Goal: Check status: Check status

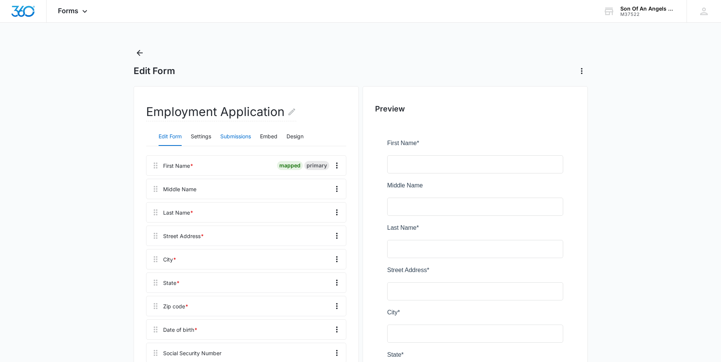
click at [242, 142] on button "Submissions" at bounding box center [235, 137] width 31 height 18
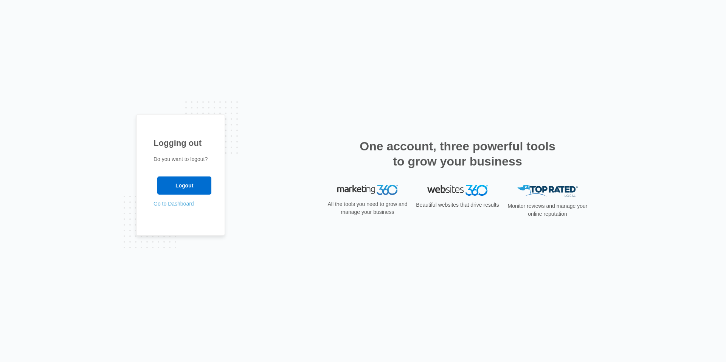
click at [185, 205] on link "Go to Dashboard" at bounding box center [174, 204] width 40 height 6
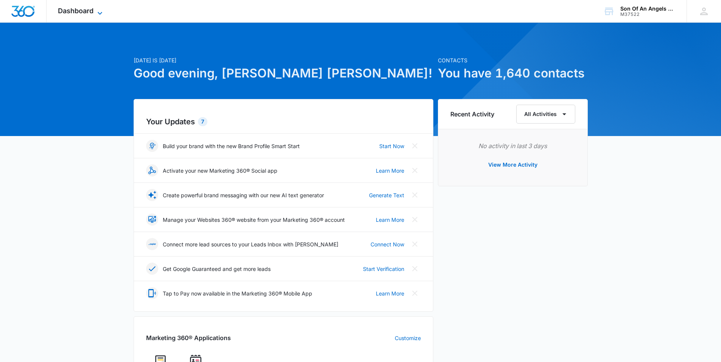
click at [98, 12] on icon at bounding box center [99, 13] width 9 height 9
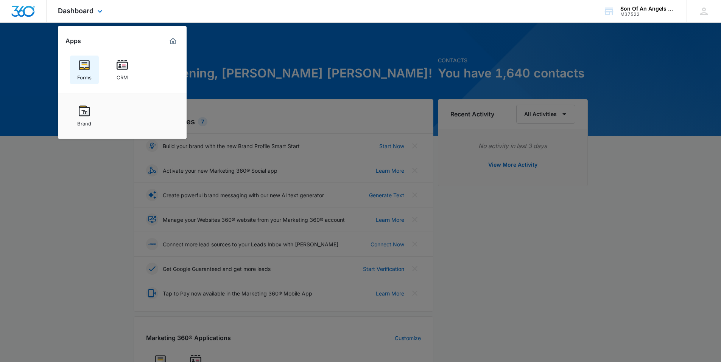
click at [91, 73] on div "Forms" at bounding box center [84, 76] width 14 height 10
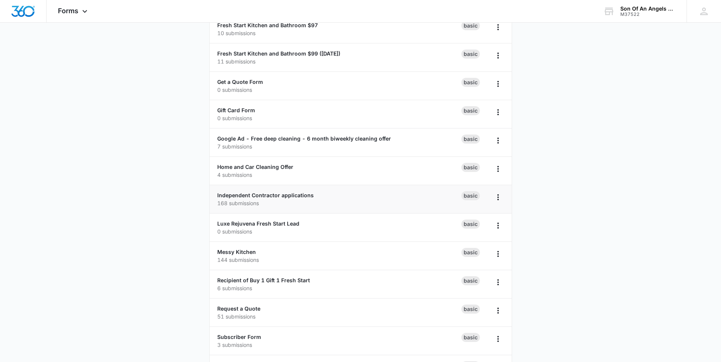
scroll to position [254, 0]
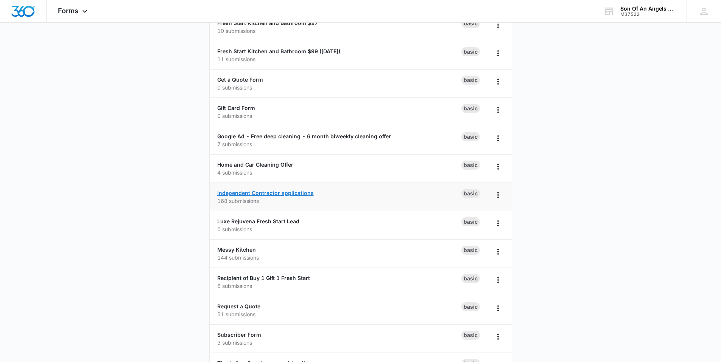
click at [268, 196] on link "Independent Contractor applications" at bounding box center [265, 193] width 96 height 6
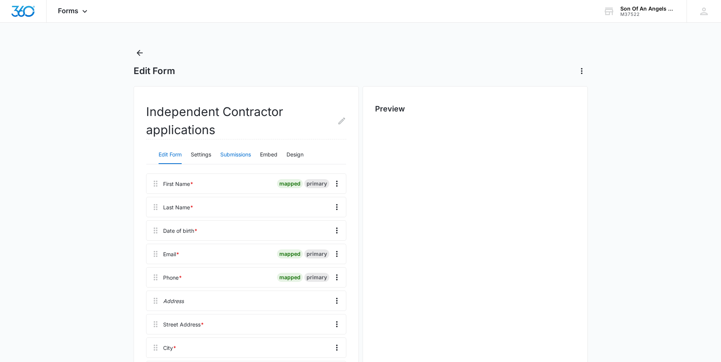
click at [229, 157] on button "Submissions" at bounding box center [235, 155] width 31 height 18
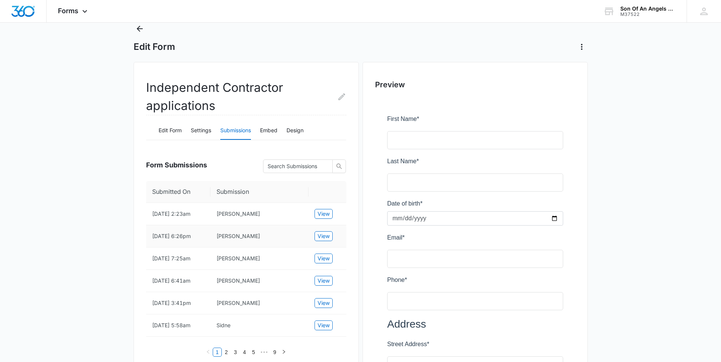
scroll to position [25, 0]
click at [326, 238] on span "View" at bounding box center [323, 236] width 12 height 8
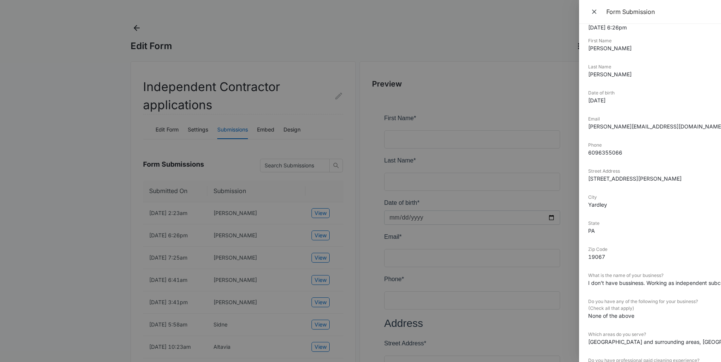
scroll to position [17, 0]
click at [455, 17] on div at bounding box center [360, 181] width 721 height 362
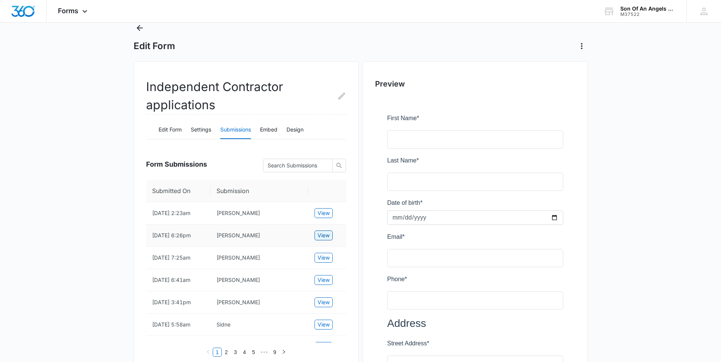
click at [324, 239] on span "View" at bounding box center [323, 236] width 12 height 8
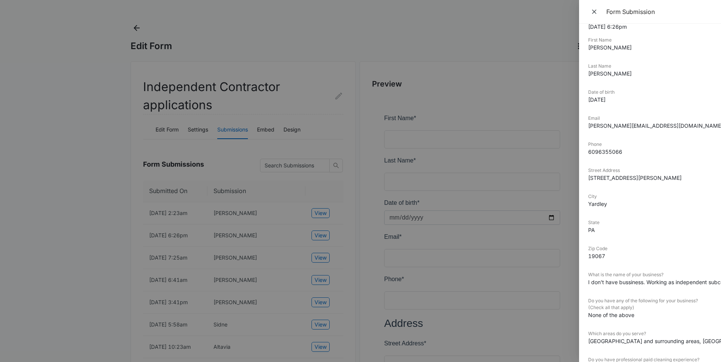
click at [87, 252] on div at bounding box center [360, 181] width 721 height 362
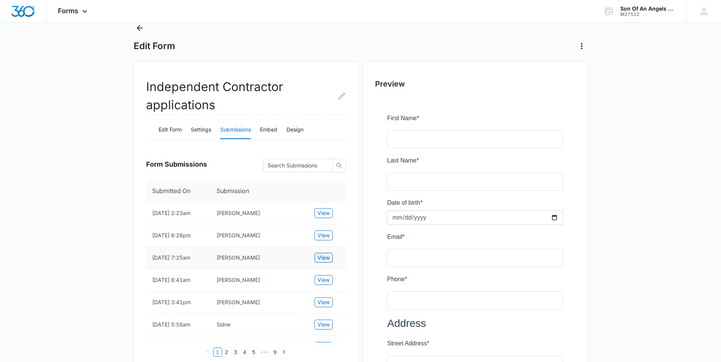
click at [327, 262] on span "View" at bounding box center [323, 258] width 12 height 8
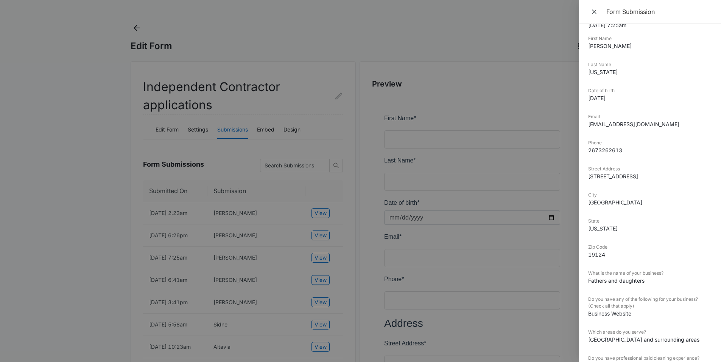
scroll to position [0, 0]
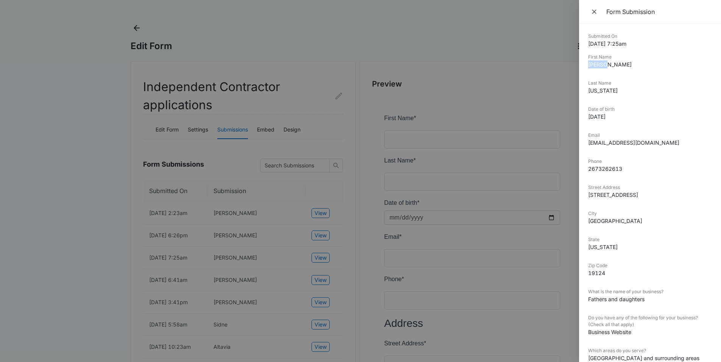
drag, startPoint x: 605, startPoint y: 65, endPoint x: 587, endPoint y: 64, distance: 18.2
click at [587, 64] on div "Submitted On 10/14/2025 7:25am First Name Robert Last Name Washington Date of b…" at bounding box center [650, 193] width 142 height 339
copy dd "[PERSON_NAME]"
drag, startPoint x: 673, startPoint y: 140, endPoint x: 583, endPoint y: 146, distance: 89.9
click at [583, 146] on div "Submitted On 10/14/2025 7:25am First Name Robert Last Name Washington Date of b…" at bounding box center [650, 193] width 142 height 339
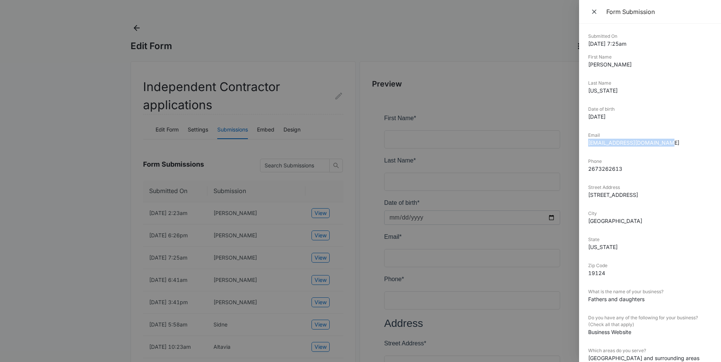
copy dd "[EMAIL_ADDRESS][DOMAIN_NAME]"
drag, startPoint x: 628, startPoint y: 169, endPoint x: 582, endPoint y: 169, distance: 45.8
click at [582, 169] on div "Submitted On 10/14/2025 7:25am First Name Robert Last Name Washington Date of b…" at bounding box center [650, 193] width 142 height 339
copy dd "2673262613"
click at [117, 216] on div at bounding box center [360, 181] width 721 height 362
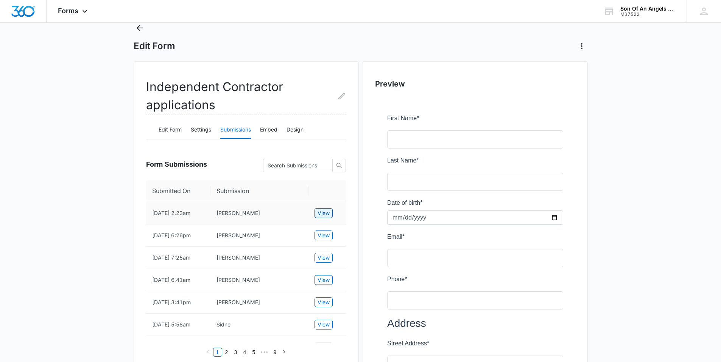
click at [319, 213] on span "View" at bounding box center [323, 213] width 12 height 8
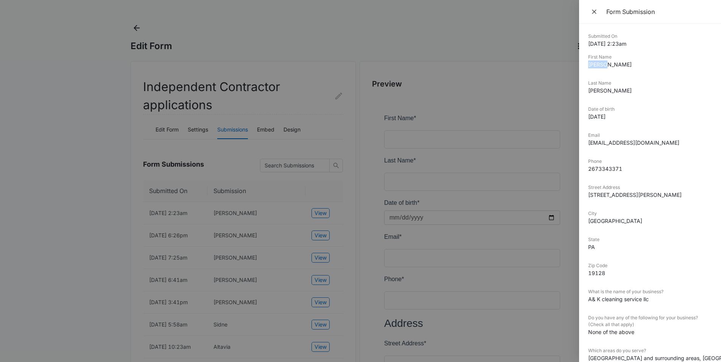
drag, startPoint x: 609, startPoint y: 65, endPoint x: 583, endPoint y: 65, distance: 25.7
click at [583, 65] on div "Submitted On 10/15/2025 2:23am First Name Alisha Last Name Foster Date of birth…" at bounding box center [650, 193] width 142 height 339
copy dd "[PERSON_NAME]"
drag, startPoint x: 657, startPoint y: 299, endPoint x: 585, endPoint y: 299, distance: 71.5
click at [585, 299] on div "Submitted On 10/15/2025 2:23am First Name Alisha Last Name Foster Date of birth…" at bounding box center [650, 193] width 142 height 339
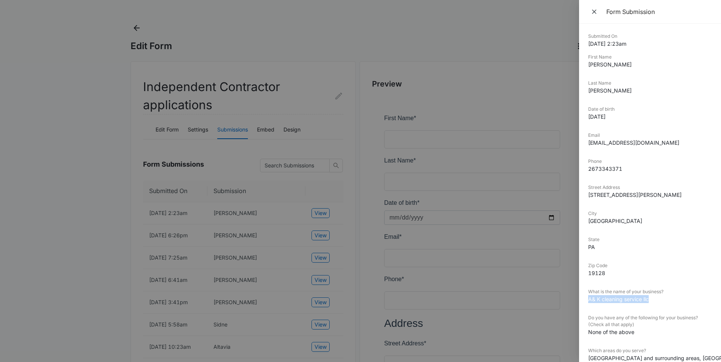
copy dd "A& K cleaning service llc"
drag, startPoint x: 660, startPoint y: 144, endPoint x: 582, endPoint y: 145, distance: 77.9
click at [582, 145] on div "Submitted On 10/15/2025 2:23am First Name Alisha Last Name Foster Date of birth…" at bounding box center [650, 193] width 142 height 339
copy dd "alishafoster08@gmail.com"
drag, startPoint x: 633, startPoint y: 169, endPoint x: 587, endPoint y: 170, distance: 46.2
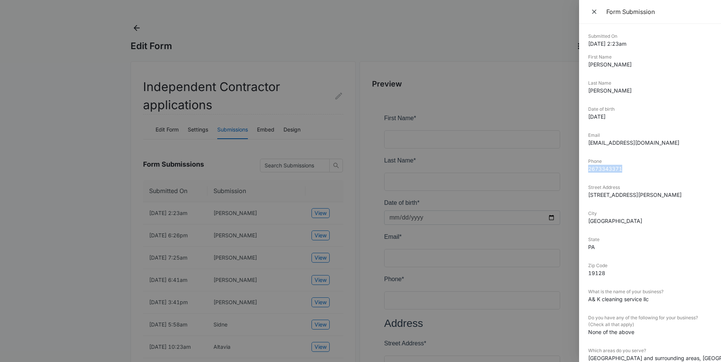
click at [587, 170] on div "Submitted On 10/15/2025 2:23am First Name Alisha Last Name Foster Date of birth…" at bounding box center [650, 193] width 142 height 339
copy dd "2673343371"
click at [79, 232] on div at bounding box center [360, 181] width 721 height 362
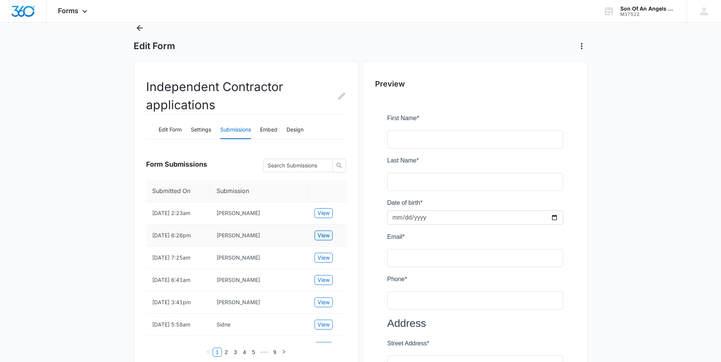
click at [322, 240] on span "View" at bounding box center [323, 236] width 12 height 8
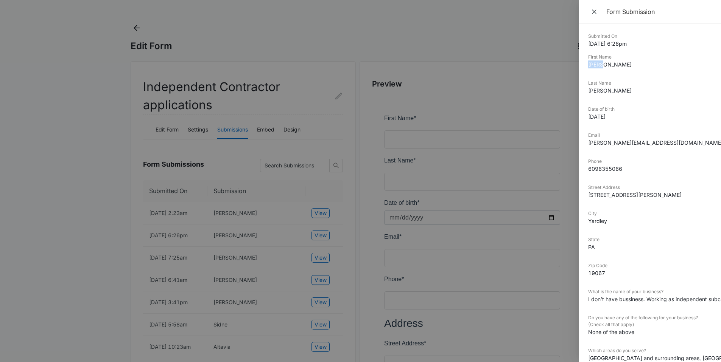
drag, startPoint x: 610, startPoint y: 67, endPoint x: 580, endPoint y: 67, distance: 29.9
click at [580, 67] on div "Submitted On 10/14/2025 6:26pm First Name Erich Last Name Polak Date of birth 1…" at bounding box center [650, 193] width 142 height 339
copy dd "[PERSON_NAME]"
click at [301, 34] on div at bounding box center [360, 181] width 721 height 362
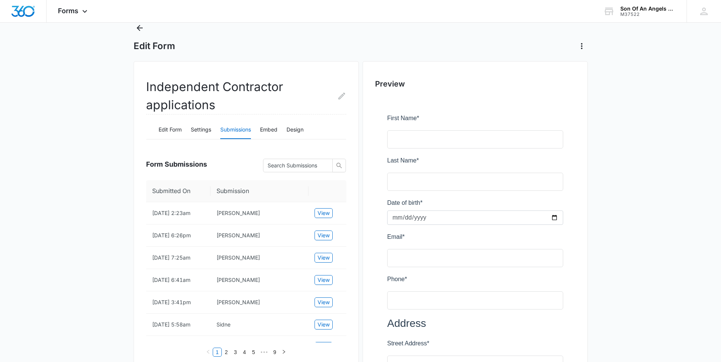
click at [240, 133] on button "Submissions" at bounding box center [235, 130] width 31 height 18
click at [323, 212] on span "View" at bounding box center [323, 213] width 12 height 8
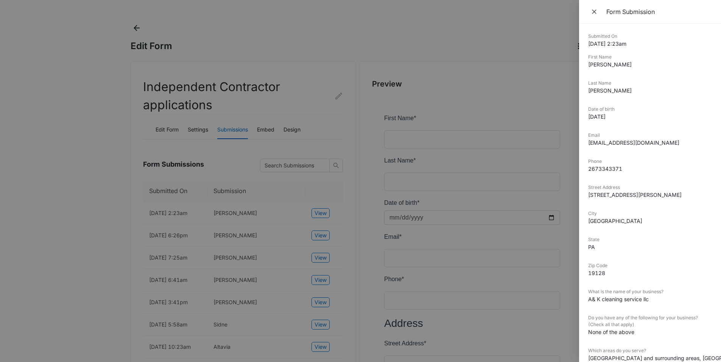
click at [253, 21] on div at bounding box center [360, 181] width 721 height 362
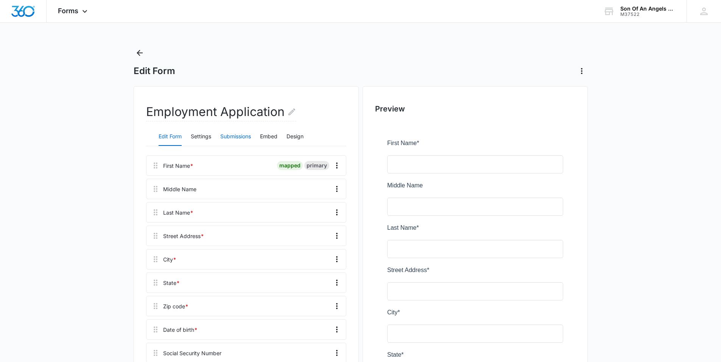
click at [234, 134] on button "Submissions" at bounding box center [235, 137] width 31 height 18
click at [231, 138] on button "Submissions" at bounding box center [235, 137] width 31 height 18
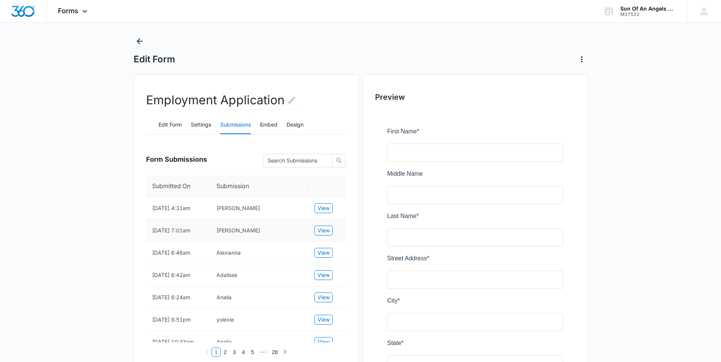
scroll to position [15, 0]
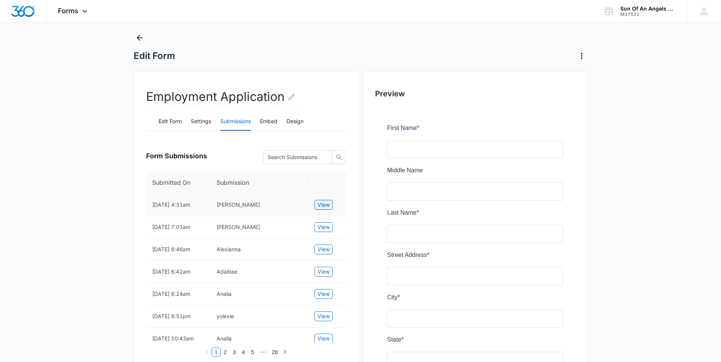
click at [324, 204] on span "View" at bounding box center [323, 205] width 12 height 8
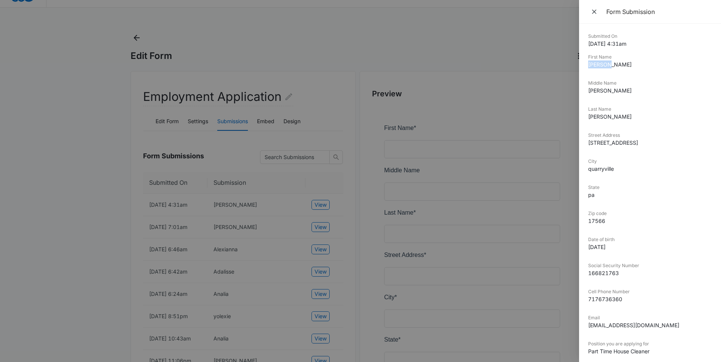
drag, startPoint x: 611, startPoint y: 65, endPoint x: 588, endPoint y: 65, distance: 23.5
click at [588, 65] on dd "Cassidy" at bounding box center [650, 65] width 124 height 8
copy dd "Cassidy"
drag, startPoint x: 624, startPoint y: 117, endPoint x: 586, endPoint y: 114, distance: 37.6
click at [586, 114] on div "Submitted On 10/15/2025 4:31am First Name Cassidy Middle Name denise Last Name …" at bounding box center [650, 193] width 142 height 339
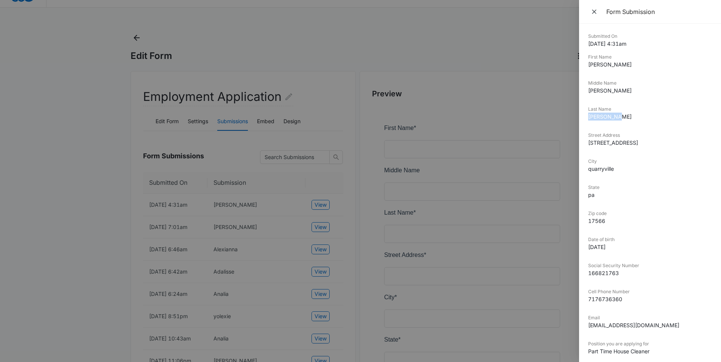
copy dd "mccarraher"
drag, startPoint x: 666, startPoint y: 320, endPoint x: 678, endPoint y: 333, distance: 17.4
click at [678, 333] on div "Email cmccarraher1119@icloud.com" at bounding box center [650, 325] width 124 height 20
copy div "cmccarraher1119@icloud.com"
drag, startPoint x: 628, startPoint y: 301, endPoint x: 584, endPoint y: 298, distance: 44.0
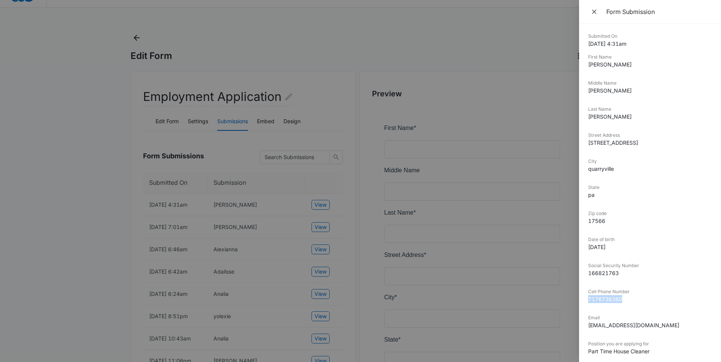
click at [584, 298] on div "Submitted On 10/15/2025 4:31am First Name Cassidy Middle Name denise Last Name …" at bounding box center [650, 193] width 142 height 339
copy dd "7176736360"
click at [47, 172] on div at bounding box center [360, 181] width 721 height 362
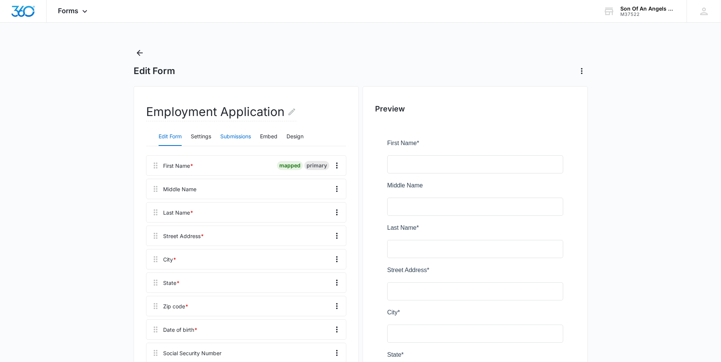
click at [229, 137] on button "Submissions" at bounding box center [235, 137] width 31 height 18
click at [237, 136] on button "Submissions" at bounding box center [235, 137] width 31 height 18
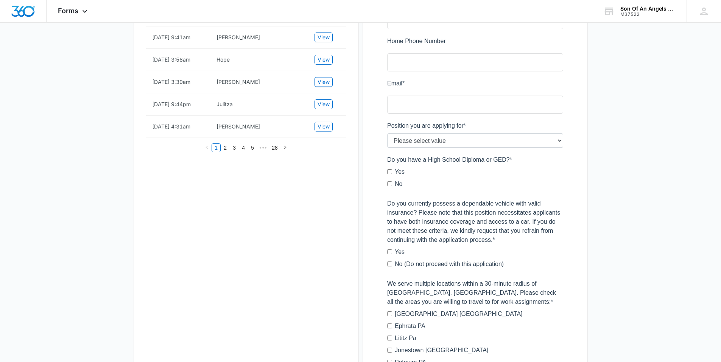
scroll to position [548, 0]
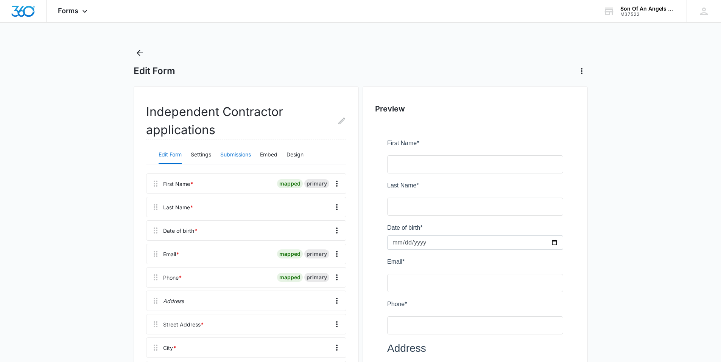
click at [233, 155] on button "Submissions" at bounding box center [235, 155] width 31 height 18
click at [247, 155] on button "Submissions" at bounding box center [235, 155] width 31 height 18
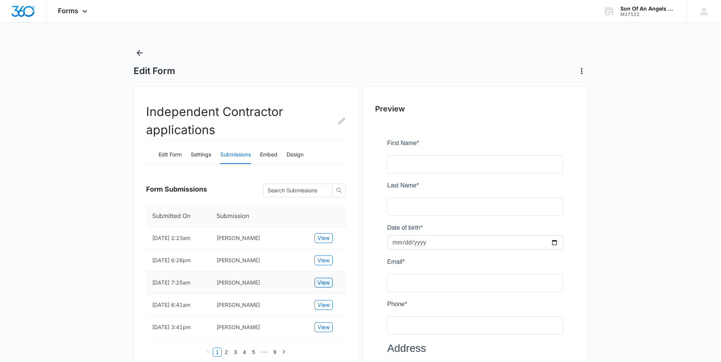
click at [322, 287] on span "View" at bounding box center [323, 283] width 12 height 8
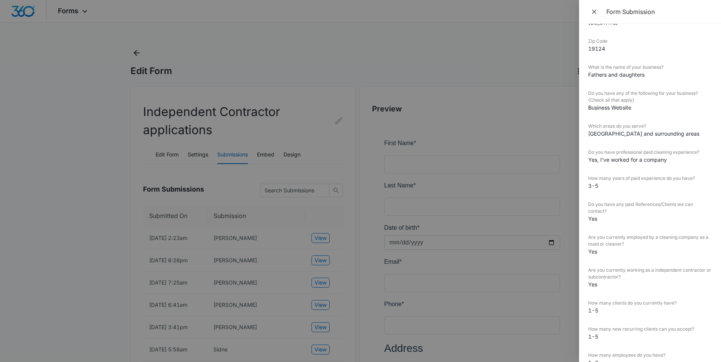
scroll to position [214, 0]
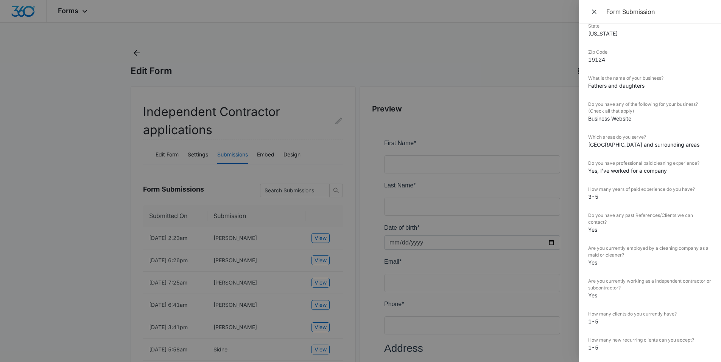
click at [359, 42] on div at bounding box center [360, 181] width 721 height 362
